Goal: Transaction & Acquisition: Subscribe to service/newsletter

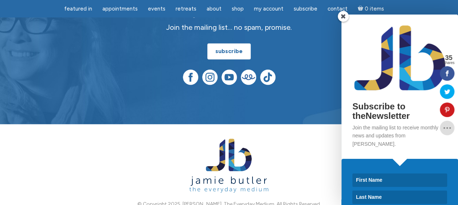
scroll to position [2008, 0]
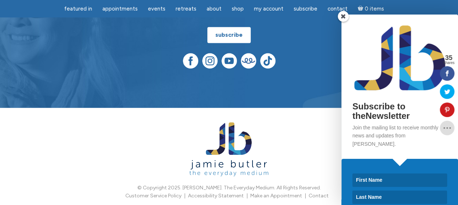
click at [316, 125] on div "Subscribe to theNewsletter Join the mailing list to receive monthly news and up…" at bounding box center [376, 110] width 162 height 191
click at [313, 123] on div "Subscribe to theNewsletter Join the mailing list to receive monthly news and up…" at bounding box center [376, 110] width 162 height 191
click at [313, 124] on div "Subscribe to theNewsletter Join the mailing list to receive monthly news and up…" at bounding box center [376, 110] width 162 height 191
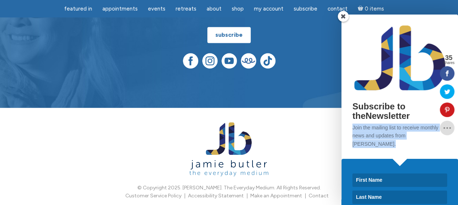
click at [313, 124] on div "Subscribe to theNewsletter Join the mailing list to receive monthly news and up…" at bounding box center [376, 110] width 162 height 191
click at [331, 7] on span "Contact" at bounding box center [337, 8] width 20 height 7
